Goal: Obtain resource: Download file/media

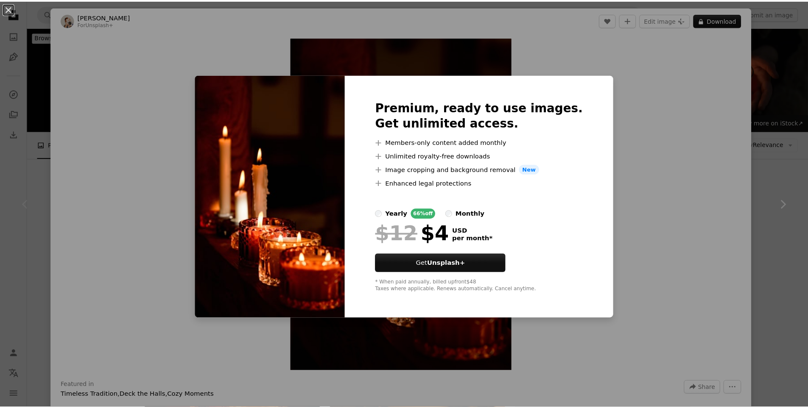
scroll to position [127, 0]
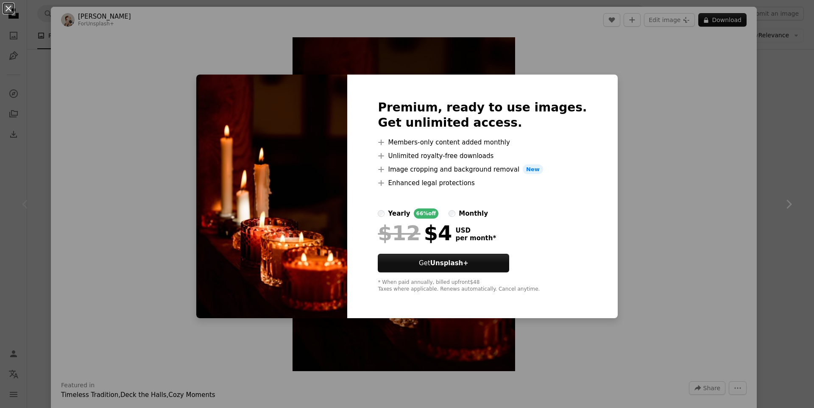
click at [646, 172] on div "An X shape Premium, ready to use images. Get unlimited access. A plus sign Memb…" at bounding box center [407, 204] width 814 height 408
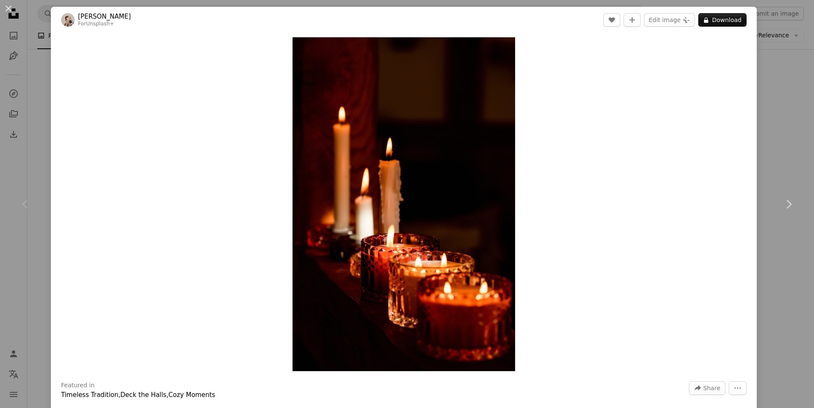
click at [774, 100] on div "An X shape Chevron left Chevron right [PERSON_NAME] For Unsplash+ A heart A plu…" at bounding box center [407, 204] width 814 height 408
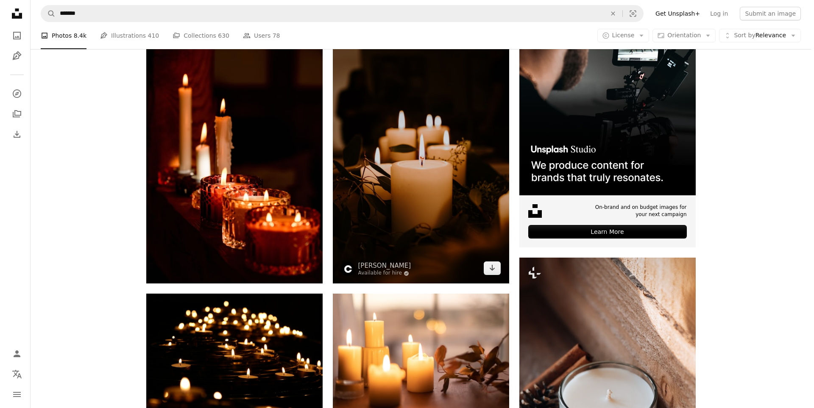
scroll to position [85, 0]
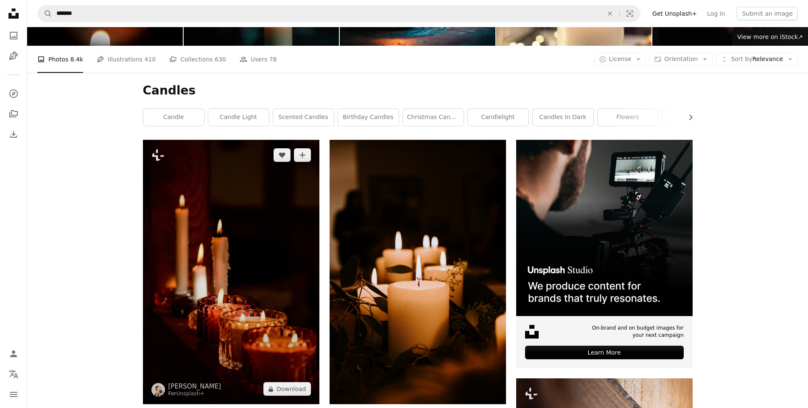
click at [256, 194] on img at bounding box center [231, 272] width 176 height 265
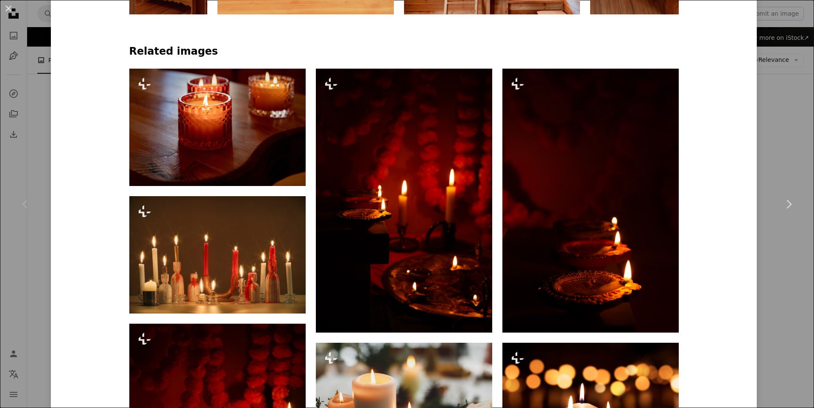
scroll to position [678, 0]
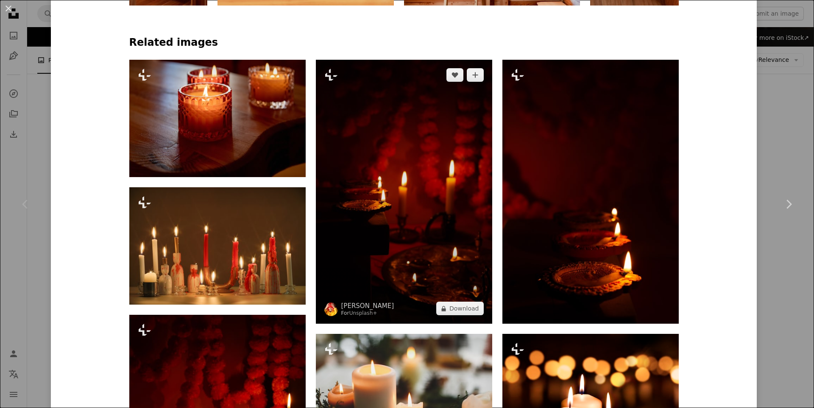
click at [440, 220] on img at bounding box center [404, 192] width 176 height 264
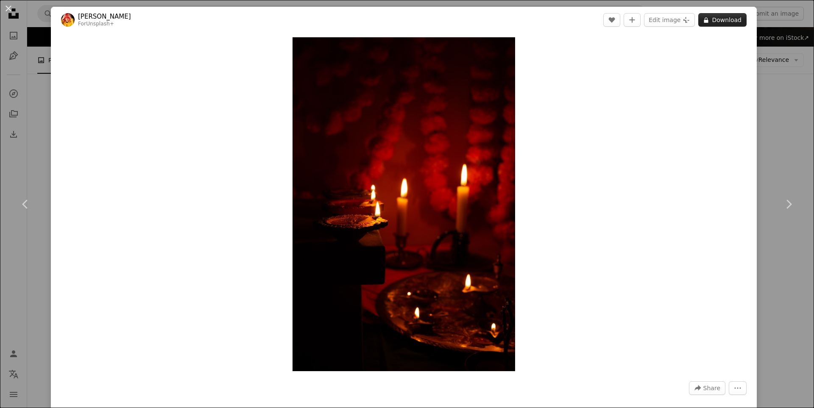
click at [718, 19] on button "A lock Download" at bounding box center [722, 20] width 48 height 14
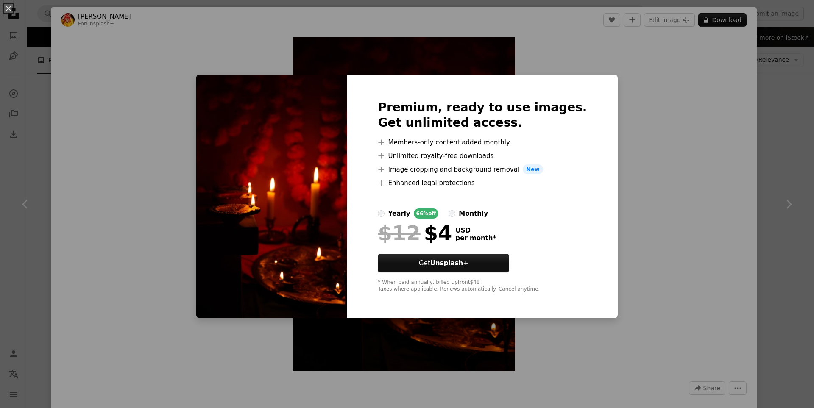
click at [612, 96] on div "An X shape Premium, ready to use images. Get unlimited access. A plus sign Memb…" at bounding box center [407, 204] width 814 height 408
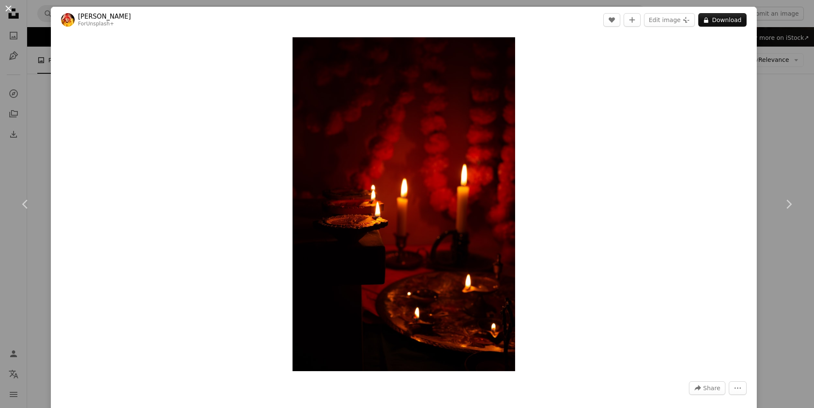
click at [3, 8] on button "An X shape" at bounding box center [8, 8] width 10 height 10
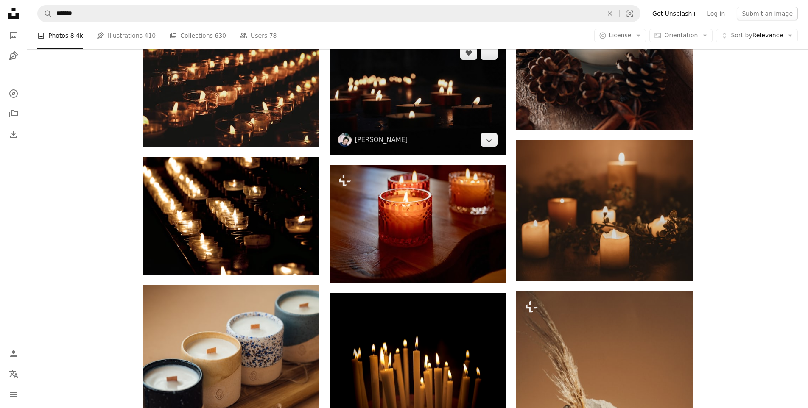
scroll to position [763, 0]
